Goal: Download file/media

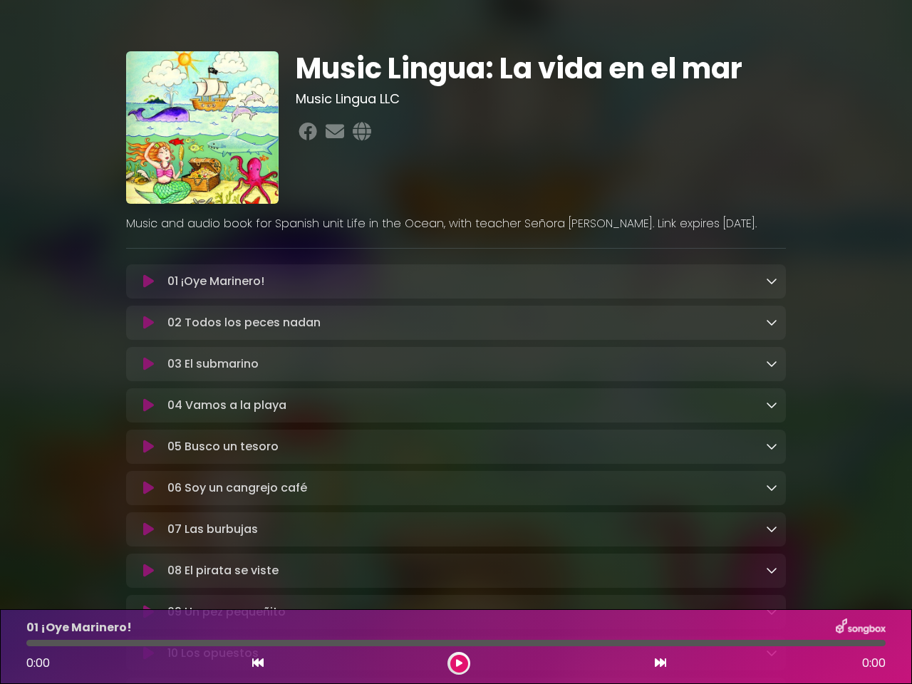
click at [148, 282] on icon at bounding box center [148, 281] width 11 height 14
click at [772, 282] on icon at bounding box center [771, 280] width 11 height 11
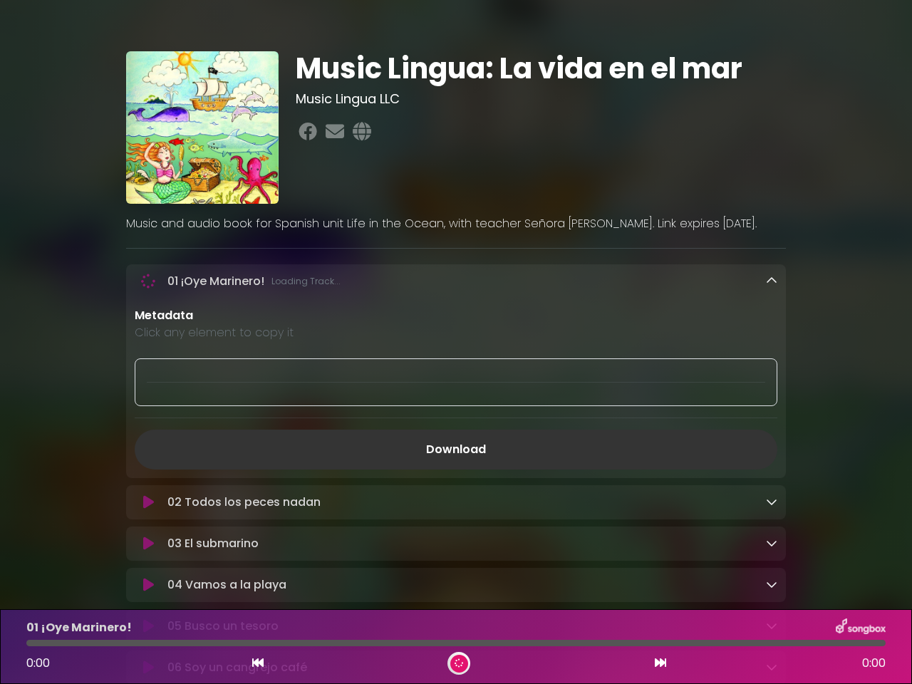
click at [148, 485] on div "02 Todos los peces nadan Loading Track..." at bounding box center [456, 502] width 660 height 34
click at [772, 324] on p "Metadata" at bounding box center [456, 315] width 643 height 17
click at [148, 366] on div at bounding box center [456, 383] width 643 height 48
click at [772, 366] on div at bounding box center [456, 383] width 643 height 48
click at [148, 408] on div "Metadata Click any element to copy it Download" at bounding box center [456, 388] width 660 height 163
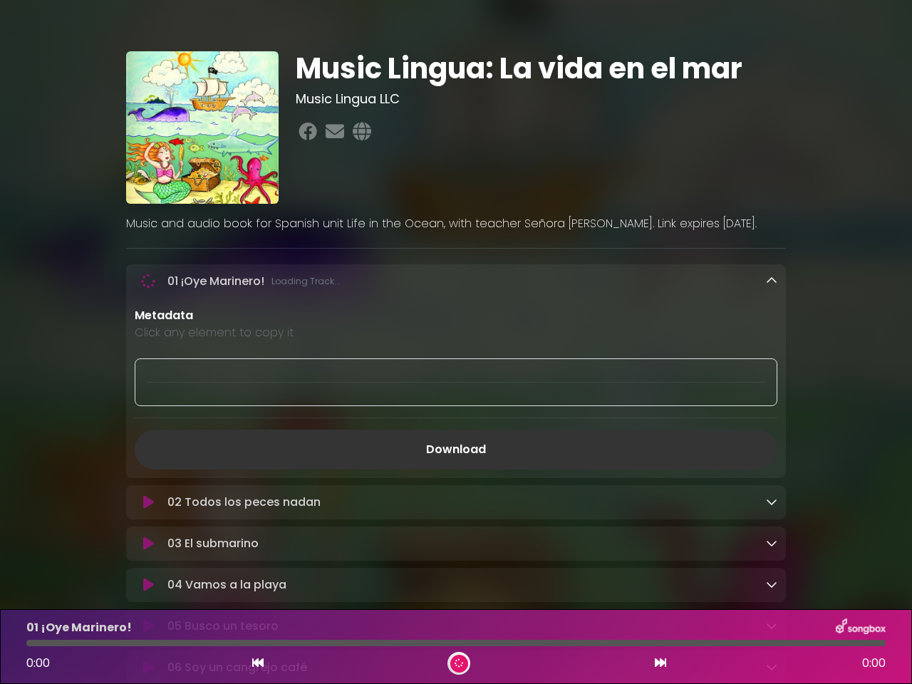
click at [772, 408] on div "Metadata Click any element to copy it Download" at bounding box center [456, 388] width 660 height 163
click at [148, 451] on link "Download" at bounding box center [456, 450] width 643 height 40
click at [772, 450] on link "Download" at bounding box center [456, 450] width 643 height 40
